Goal: Navigation & Orientation: Find specific page/section

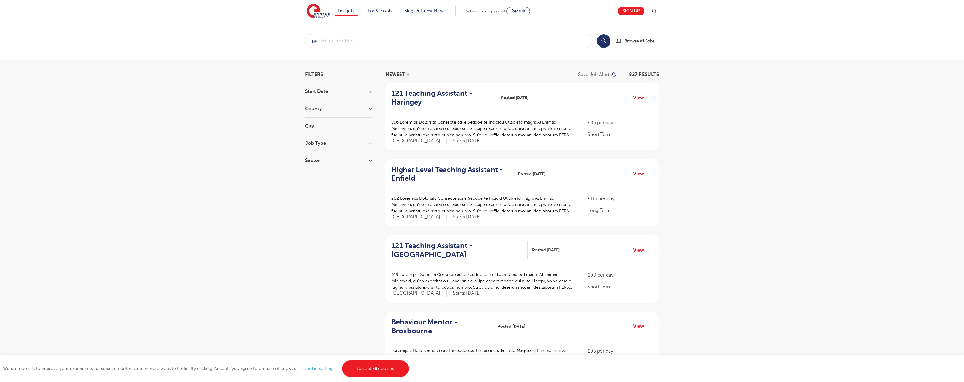
click at [375, 368] on link "Accept all cookies" at bounding box center [375, 368] width 67 height 16
